Goal: Use online tool/utility: Utilize a website feature to perform a specific function

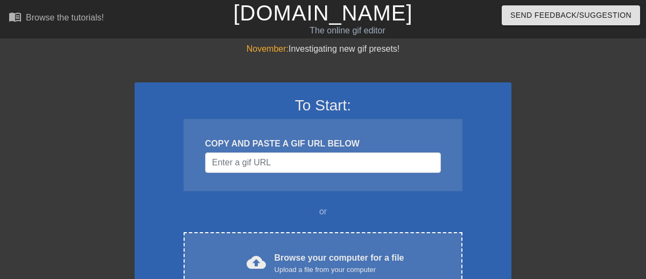
click at [254, 163] on input "Username" at bounding box center [323, 162] width 236 height 20
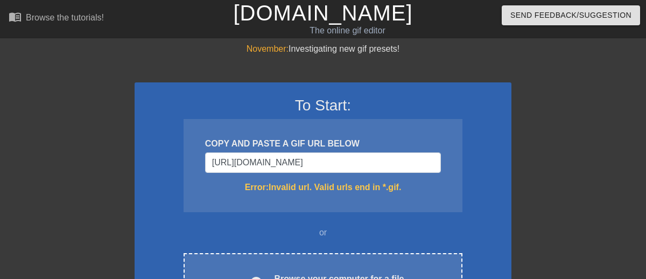
type input "[URL][DOMAIN_NAME]"
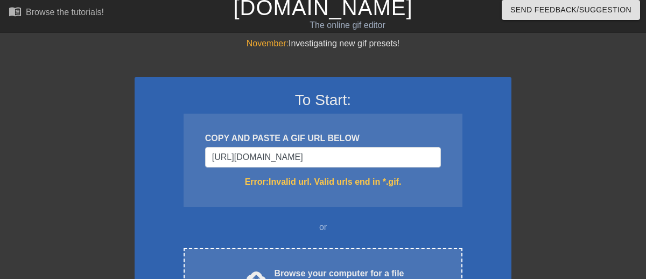
scroll to position [0, 0]
drag, startPoint x: 437, startPoint y: 157, endPoint x: 201, endPoint y: 154, distance: 235.8
click at [201, 154] on div "COPY AND PASTE A GIF URL BELOW [URL][DOMAIN_NAME] Error: Invalid url. Valid url…" at bounding box center [323, 160] width 279 height 93
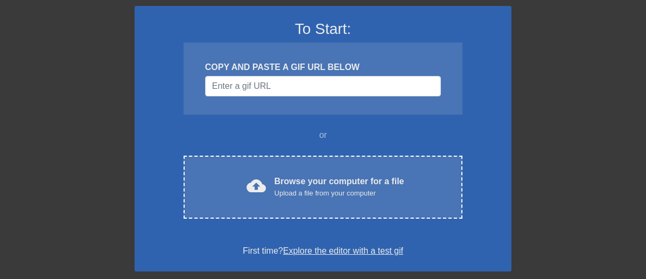
scroll to position [76, 0]
click at [173, 120] on div "To Start: COPY AND PASTE A GIF URL BELOW or cloud_upload Browse your computer f…" at bounding box center [323, 138] width 377 height 265
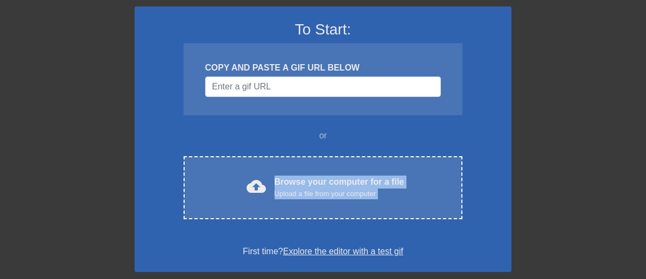
drag, startPoint x: 227, startPoint y: 196, endPoint x: 220, endPoint y: 226, distance: 30.4
click at [220, 226] on div "To Start: COPY AND PASTE A GIF URL BELOW or cloud_upload Browse your computer f…" at bounding box center [323, 138] width 377 height 265
click at [224, 238] on div "To Start: COPY AND PASTE A GIF URL BELOW or cloud_upload Browse your computer f…" at bounding box center [323, 138] width 377 height 265
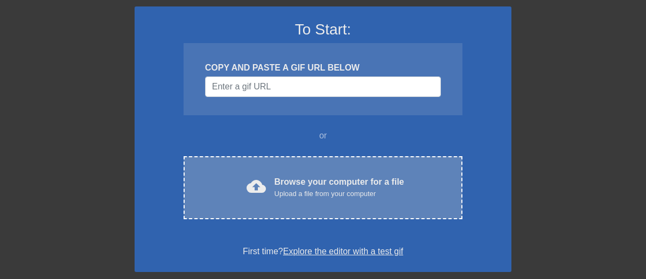
click at [229, 209] on div "cloud_upload Browse your computer for a file Upload a file from your computer C…" at bounding box center [323, 187] width 279 height 63
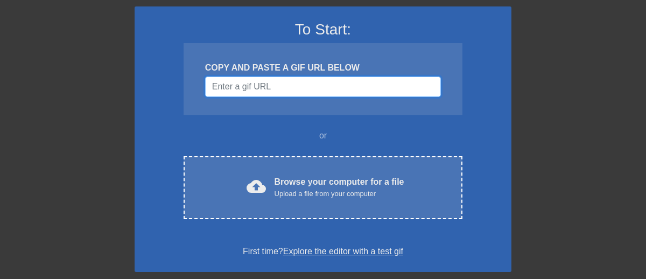
click at [388, 88] on input "Username" at bounding box center [323, 86] width 236 height 20
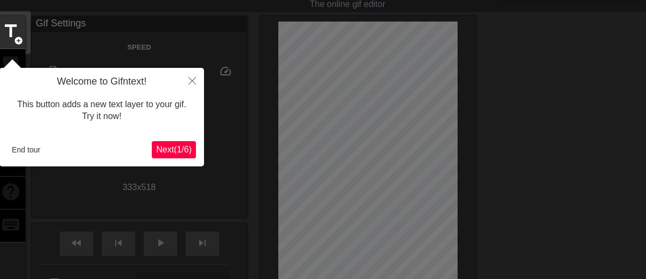
scroll to position [38, 0]
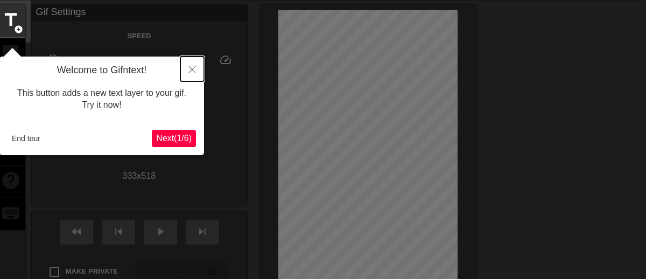
click at [189, 69] on icon "Close" at bounding box center [192, 70] width 8 height 8
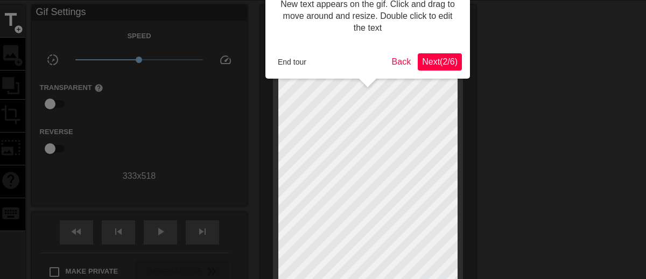
scroll to position [0, 0]
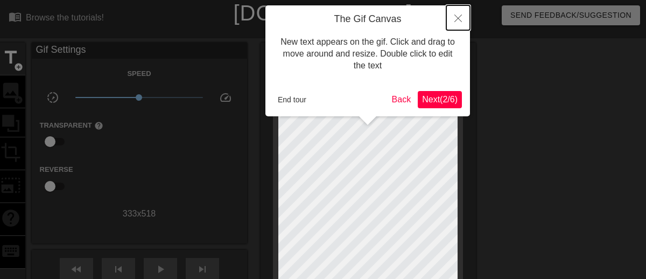
click at [458, 23] on button "Close" at bounding box center [458, 17] width 24 height 25
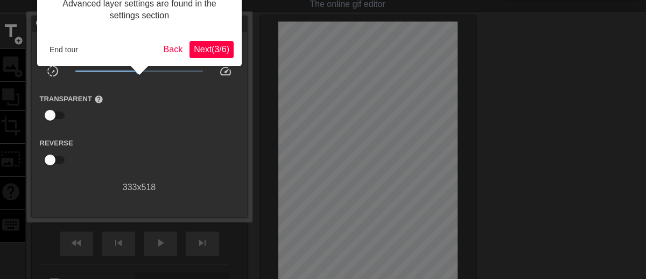
click at [194, 49] on span "Next ( 3 / 6 )" at bounding box center [212, 49] width 36 height 9
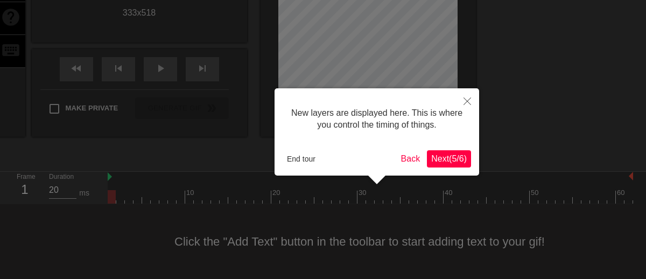
scroll to position [9, 0]
click at [455, 153] on button "Next ( 5 / 6 )" at bounding box center [449, 158] width 44 height 17
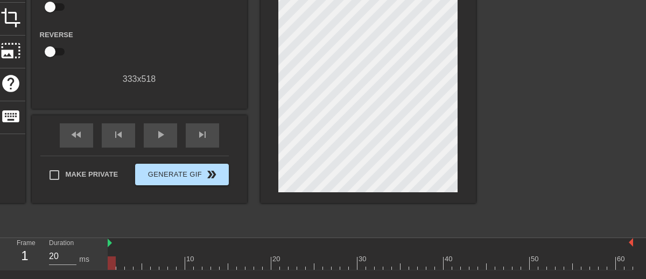
scroll to position [0, 0]
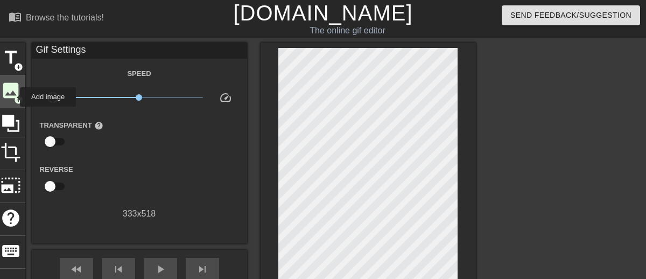
click at [13, 97] on span "image" at bounding box center [11, 90] width 20 height 20
click at [14, 100] on span "add_circle" at bounding box center [18, 99] width 9 height 9
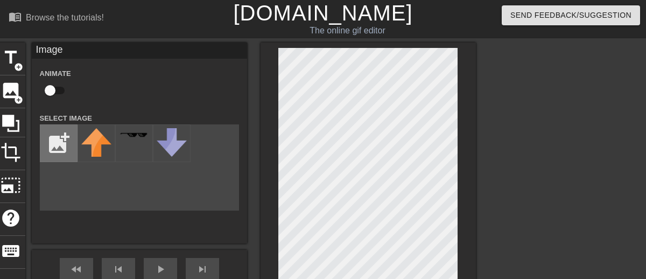
click at [51, 133] on input "file" at bounding box center [58, 143] width 37 height 37
type input "C:\fakepath\Windows XP #2.png"
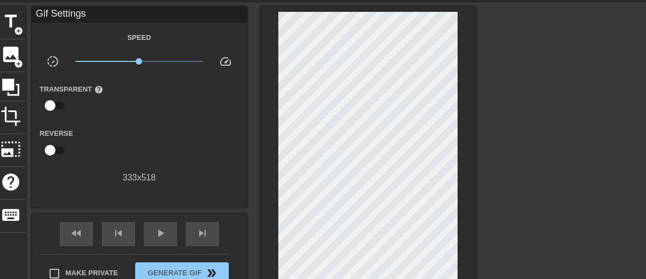
scroll to position [37, 0]
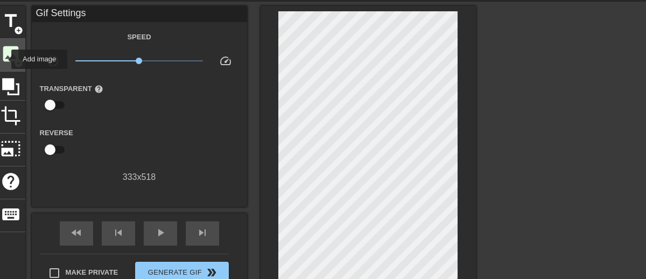
click at [4, 59] on span "image" at bounding box center [11, 54] width 20 height 20
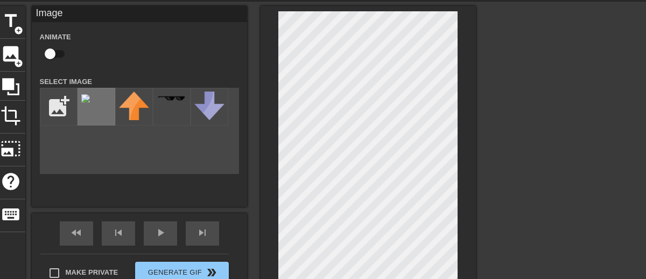
click at [100, 108] on div at bounding box center [97, 107] width 38 height 38
click at [99, 108] on div at bounding box center [97, 107] width 38 height 38
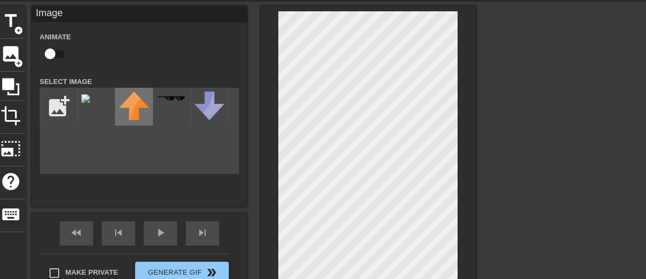
click at [133, 113] on img at bounding box center [134, 106] width 30 height 29
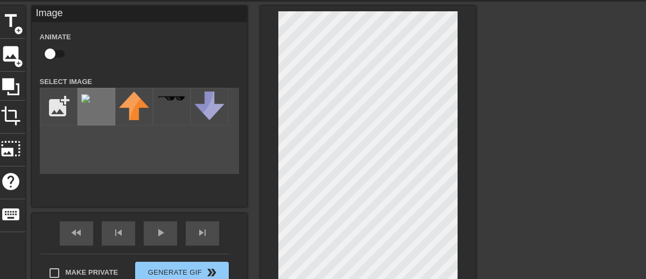
click at [96, 115] on div at bounding box center [97, 107] width 38 height 38
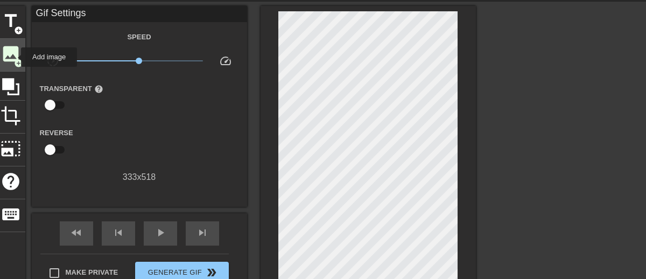
click at [12, 58] on span "image" at bounding box center [11, 54] width 20 height 20
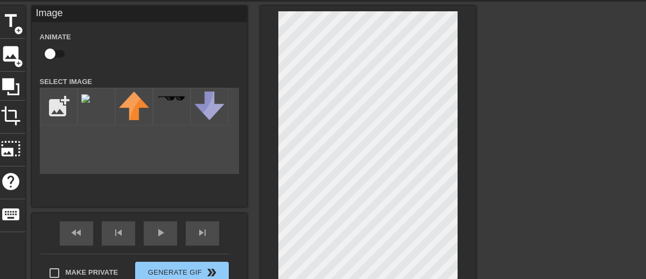
drag, startPoint x: 95, startPoint y: 122, endPoint x: 152, endPoint y: 83, distance: 68.7
click at [155, 83] on div "Animate Select Image add_photo_alternate" at bounding box center [139, 102] width 199 height 144
click at [65, 97] on input "file" at bounding box center [58, 106] width 37 height 37
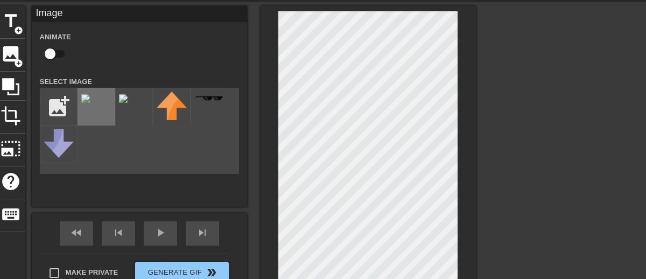
click at [102, 114] on div at bounding box center [97, 107] width 38 height 38
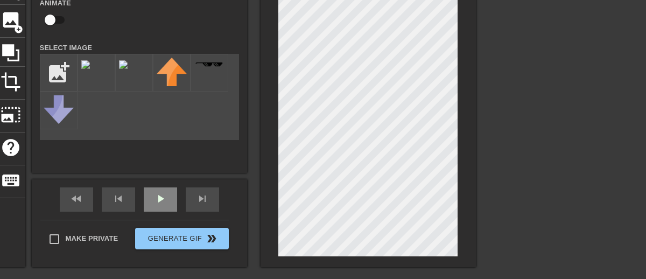
scroll to position [70, 0]
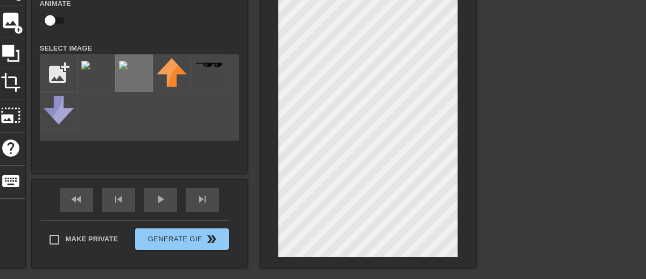
click at [135, 67] on div at bounding box center [134, 73] width 38 height 38
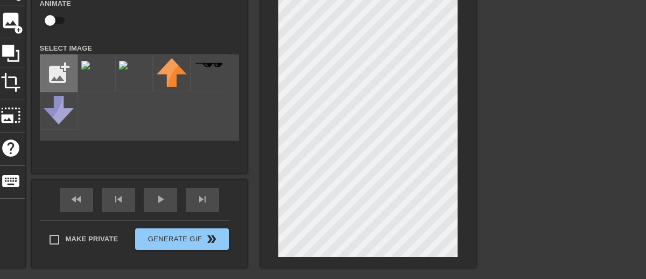
click at [50, 71] on input "file" at bounding box center [58, 73] width 37 height 37
type input "C:\fakepath\Windows Server 2003 #3.png"
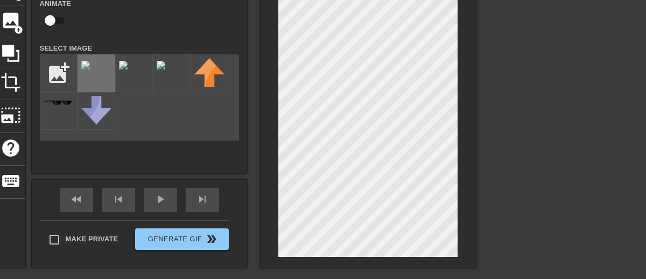
click at [113, 85] on div at bounding box center [97, 73] width 38 height 38
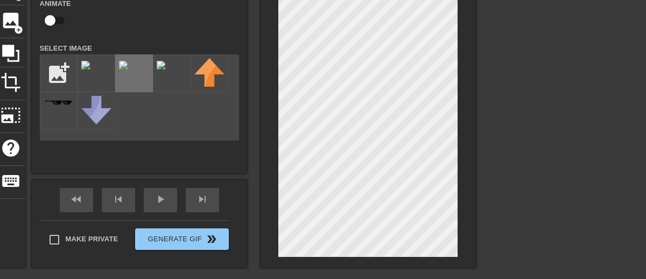
click at [134, 71] on div at bounding box center [134, 73] width 38 height 38
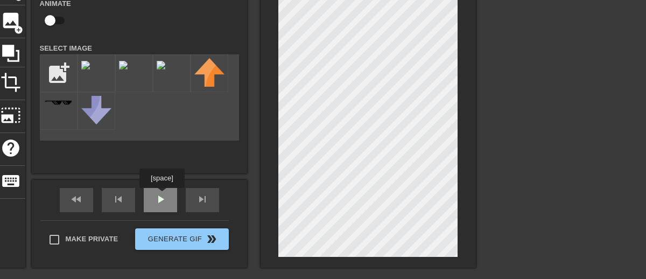
click at [163, 195] on span "play_arrow" at bounding box center [160, 199] width 13 height 13
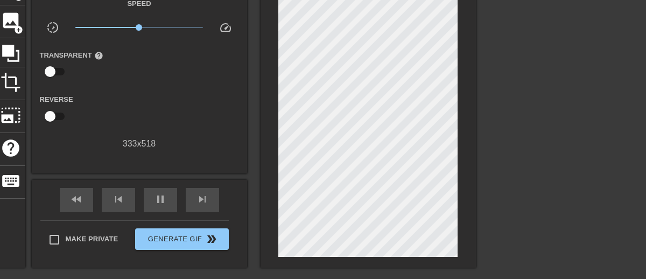
scroll to position [176, 0]
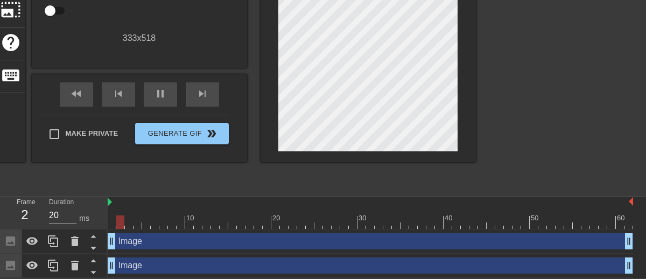
click at [242, 254] on div "Image drag_handle drag_handle" at bounding box center [370, 266] width 525 height 24
click at [240, 264] on div "Image drag_handle drag_handle" at bounding box center [370, 265] width 525 height 16
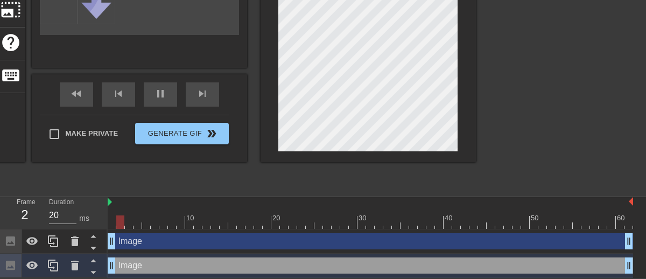
scroll to position [152, 0]
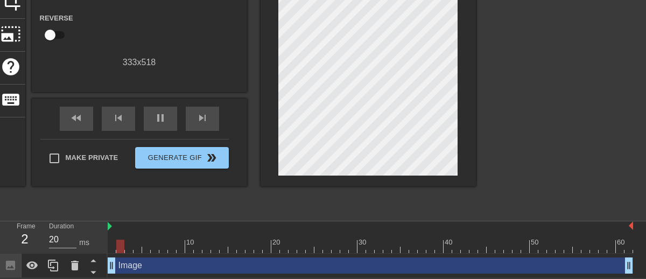
click at [240, 264] on div "Image drag_handle drag_handle" at bounding box center [370, 265] width 525 height 16
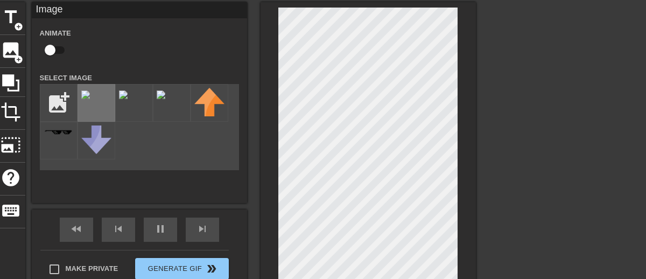
scroll to position [0, 0]
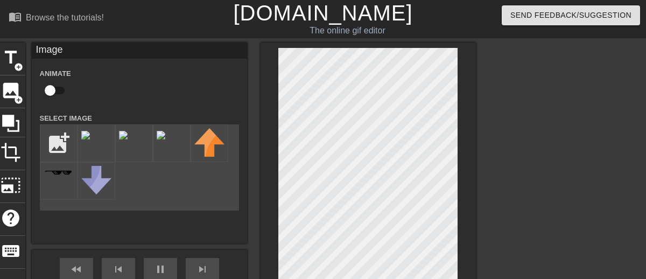
click at [50, 87] on input "checkbox" at bounding box center [49, 90] width 61 height 20
click at [50, 87] on input "checkbox" at bounding box center [60, 90] width 61 height 20
checkbox input "false"
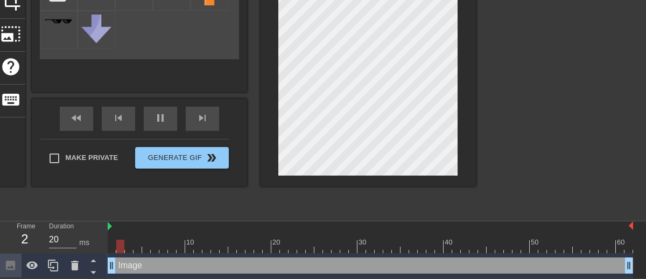
click at [190, 265] on div "Image drag_handle drag_handle" at bounding box center [370, 265] width 525 height 16
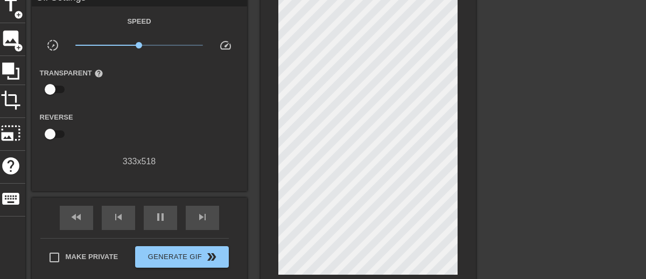
scroll to position [0, 0]
